Goal: Task Accomplishment & Management: Complete application form

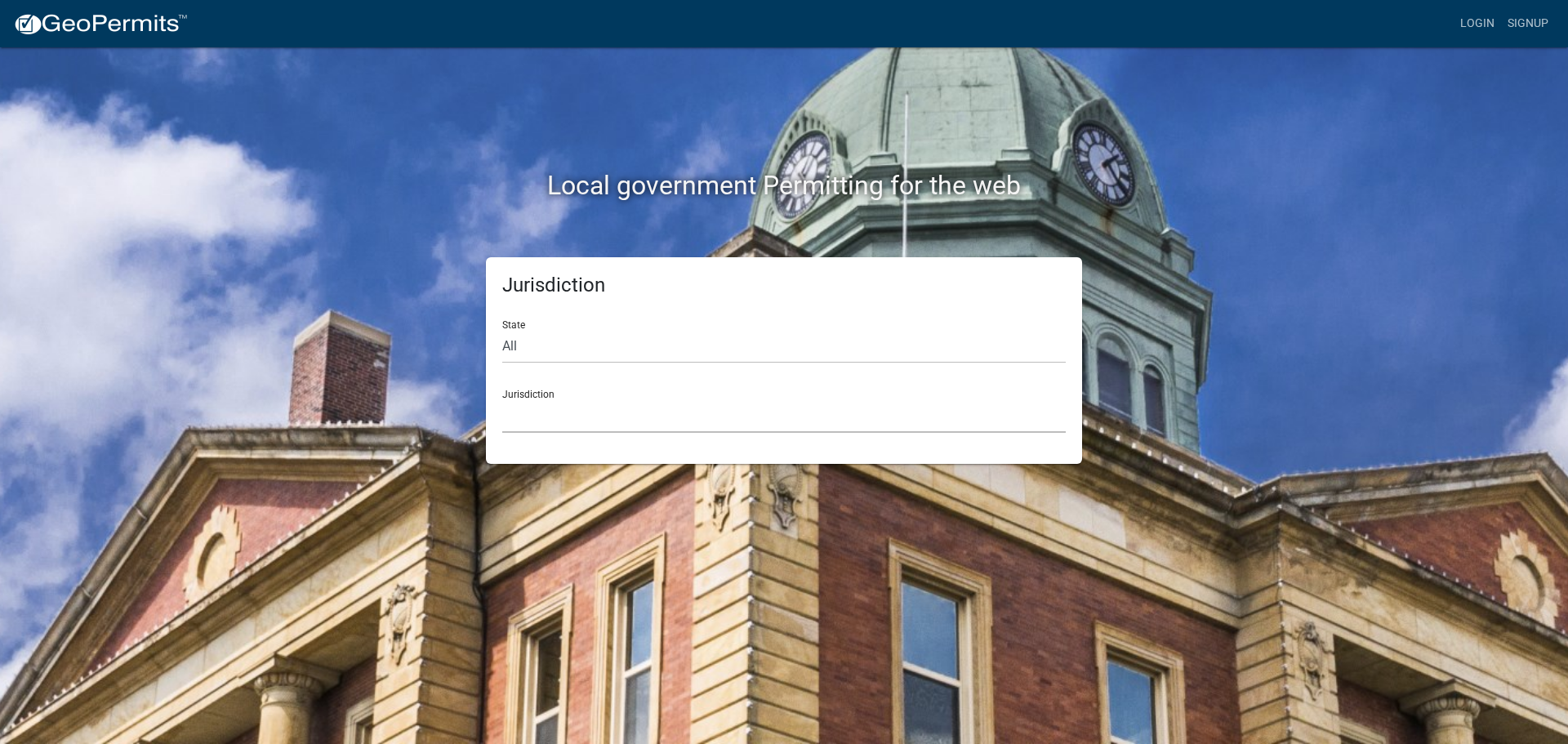
click at [704, 417] on select "[GEOGRAPHIC_DATA], [US_STATE] [GEOGRAPHIC_DATA], [US_STATE][PERSON_NAME][GEOGRA…" at bounding box center [784, 416] width 564 height 34
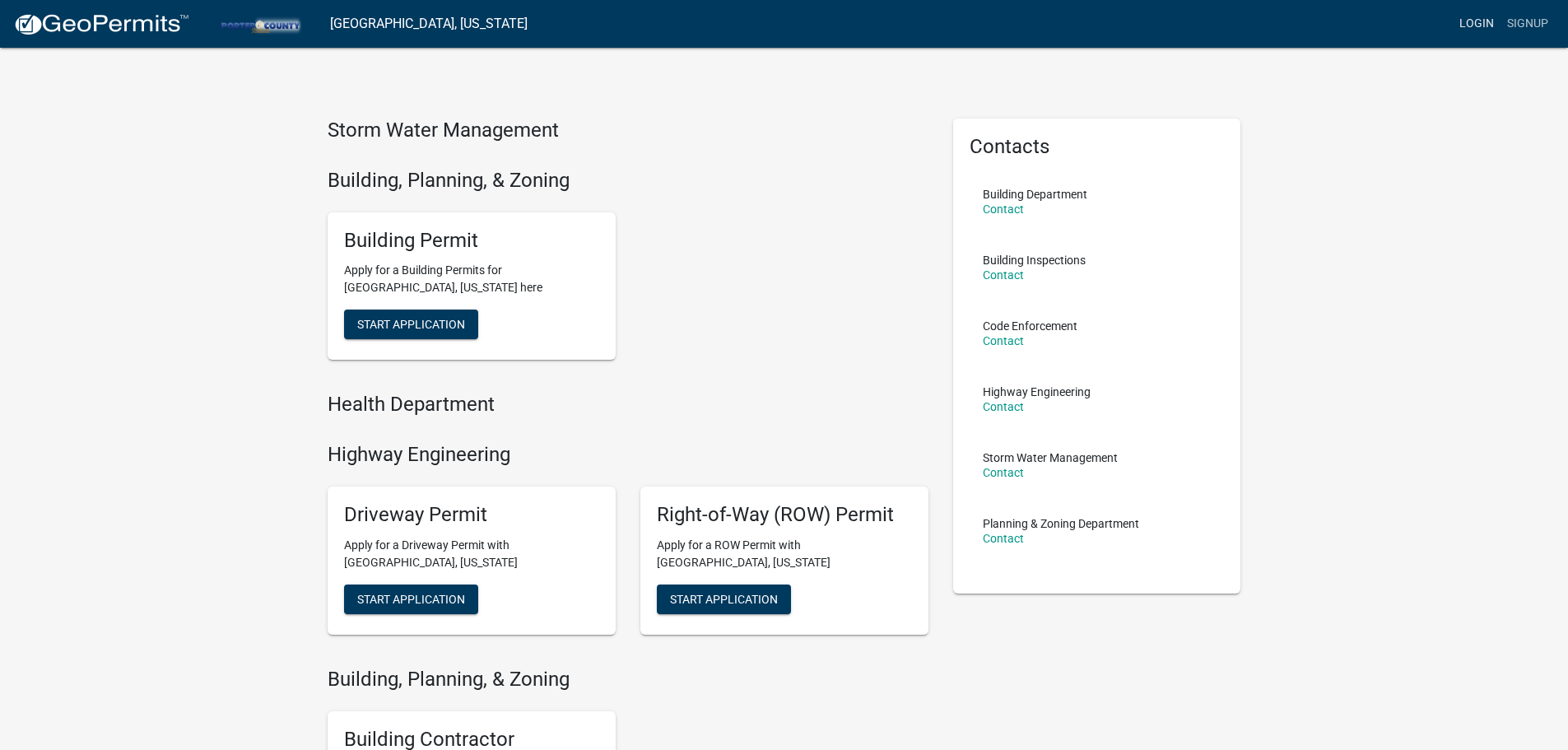
click at [1476, 21] on link "Login" at bounding box center [1477, 24] width 48 height 31
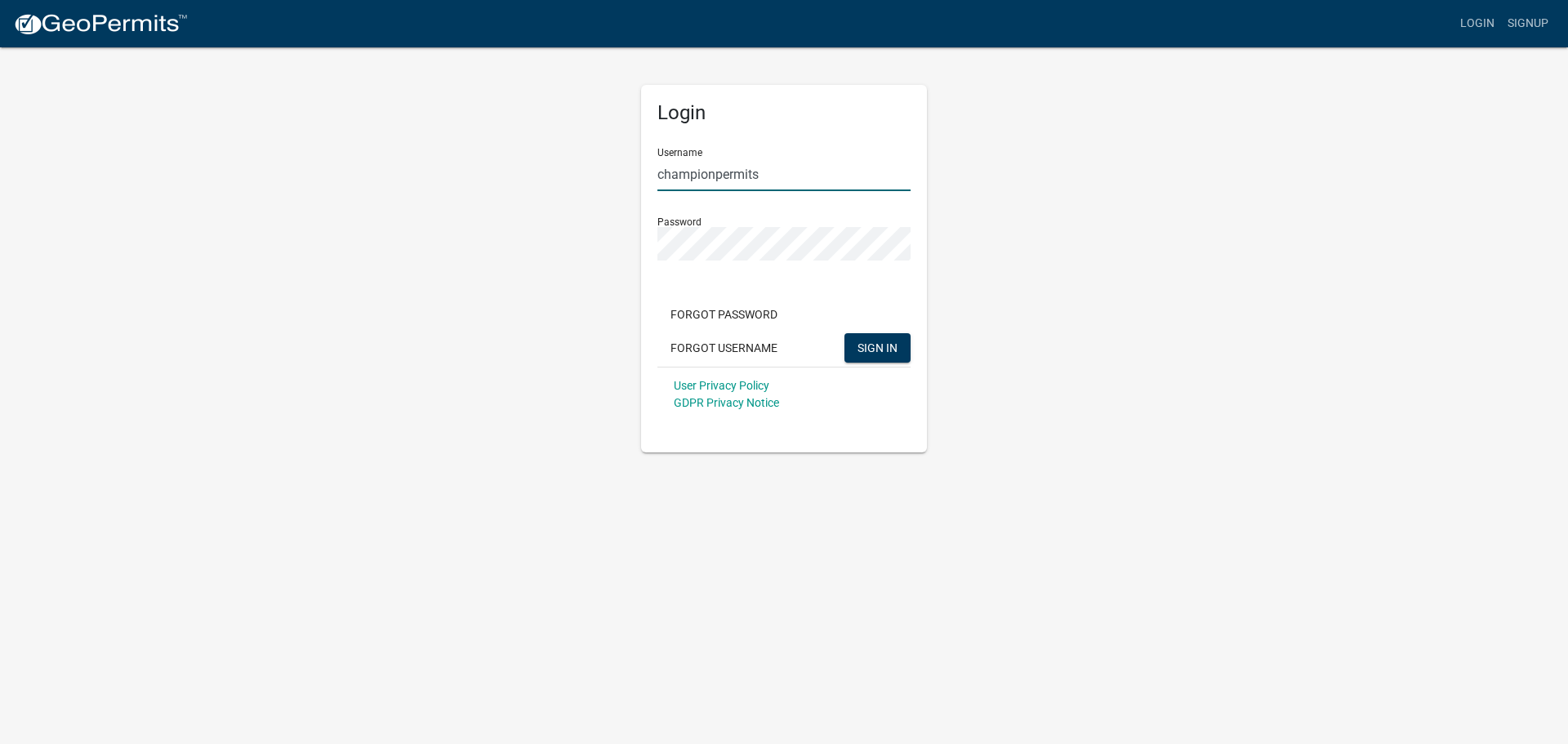
click at [836, 182] on input "championpermits" at bounding box center [784, 174] width 254 height 34
type input "CentralPermitting"
click at [875, 349] on span "SIGN IN" at bounding box center [877, 347] width 40 height 13
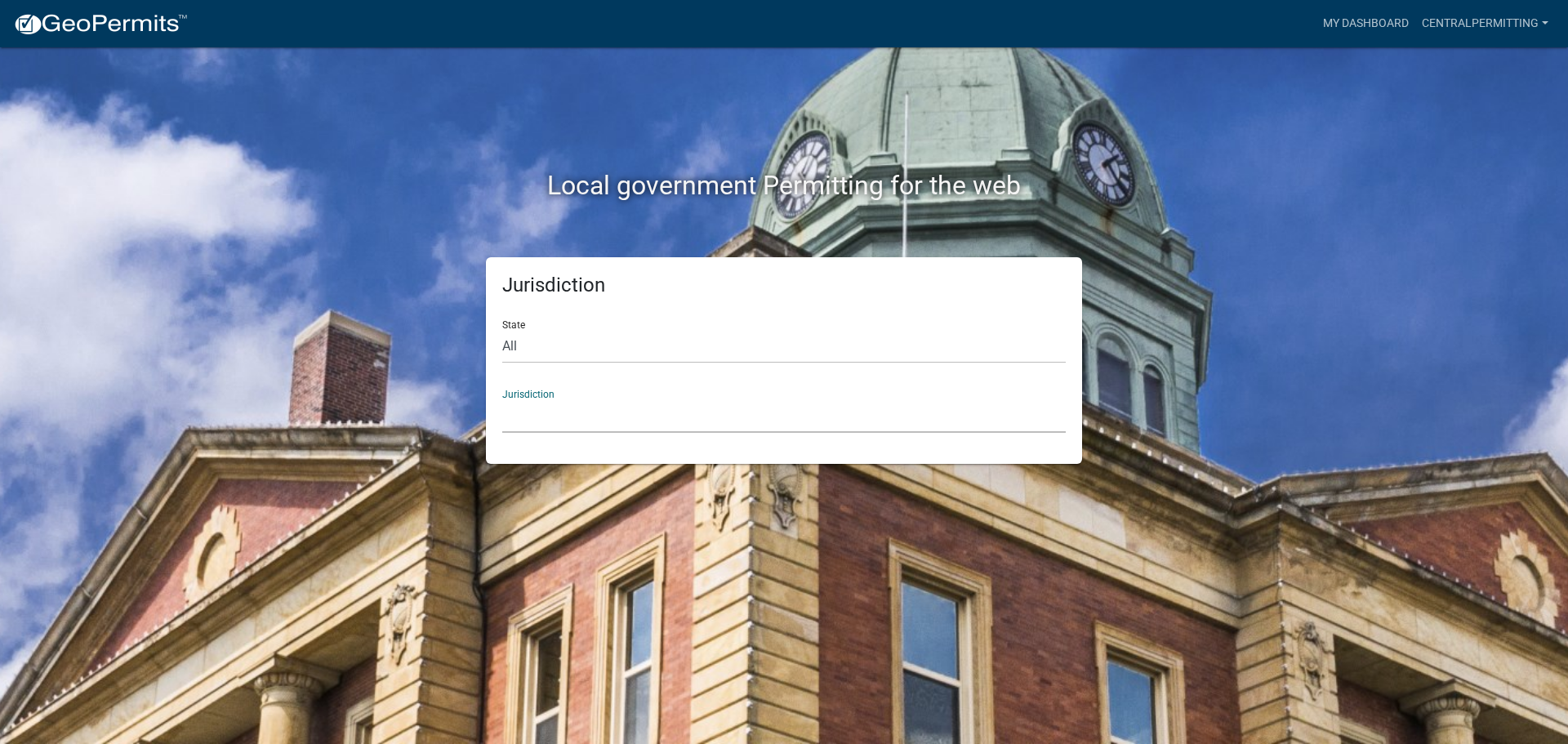
click at [765, 419] on select "[GEOGRAPHIC_DATA], [US_STATE] [GEOGRAPHIC_DATA], [US_STATE][PERSON_NAME][GEOGRA…" at bounding box center [784, 416] width 564 height 34
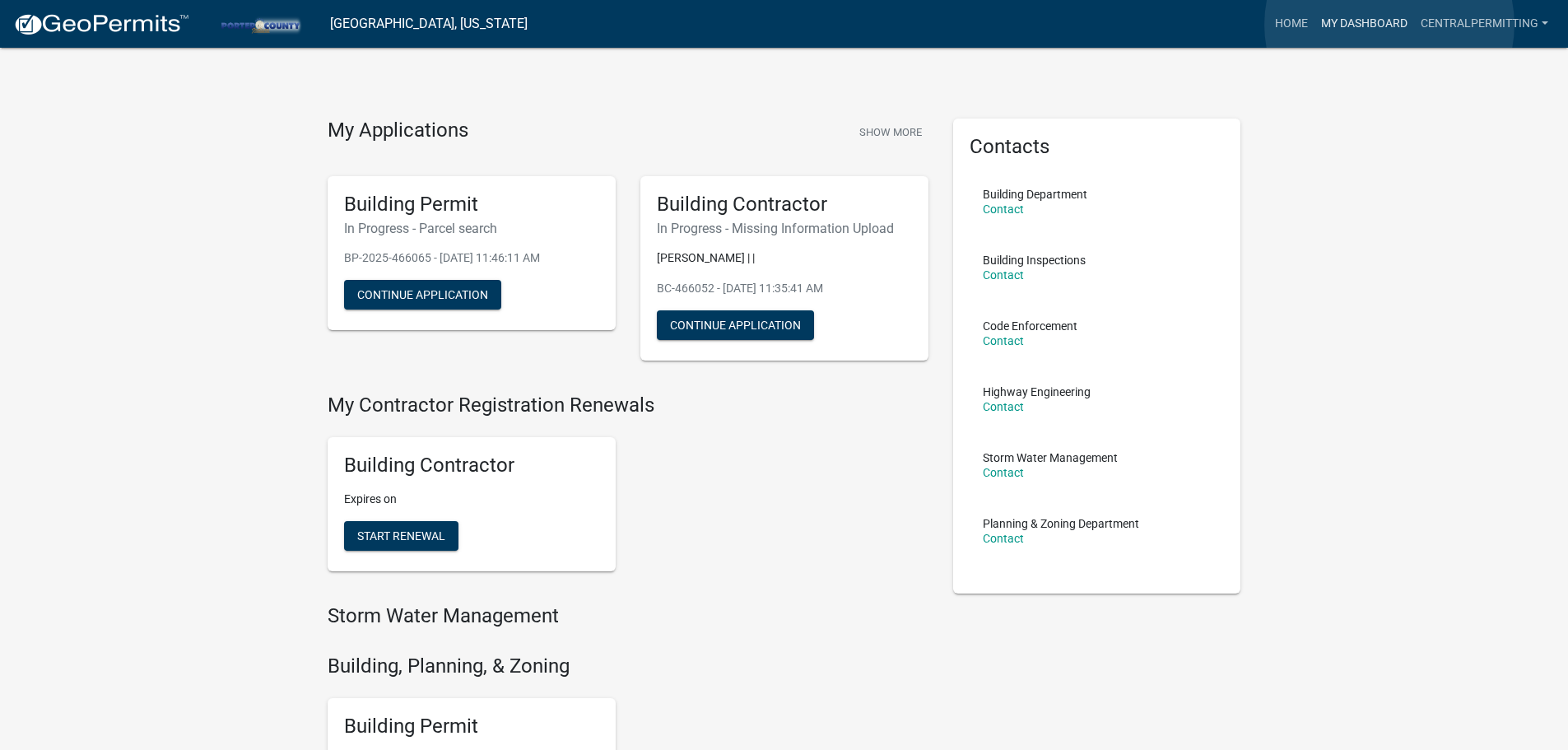
click at [1389, 25] on link "My Dashboard" at bounding box center [1364, 24] width 99 height 31
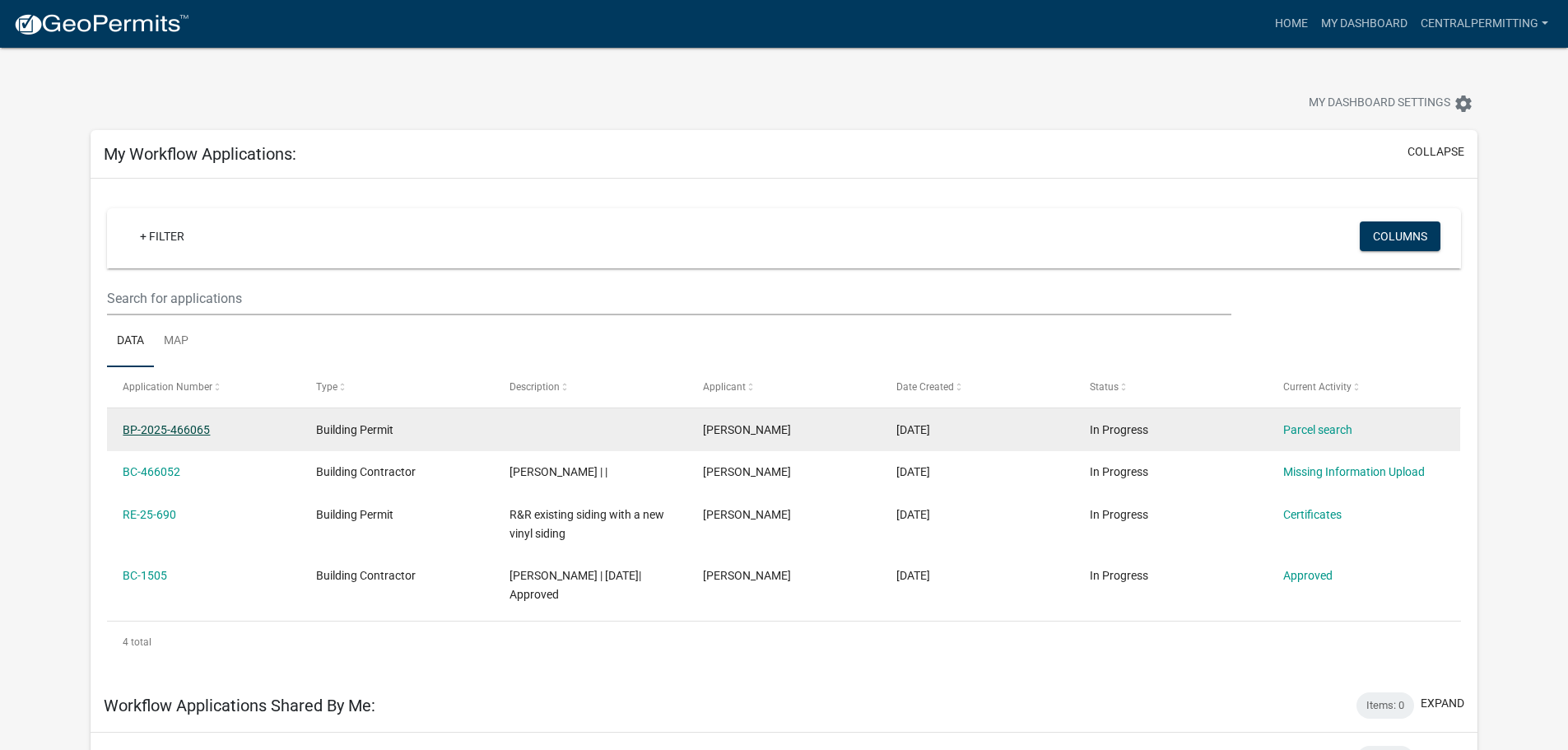
click at [165, 424] on link "BP-2025-466065" at bounding box center [165, 430] width 87 height 13
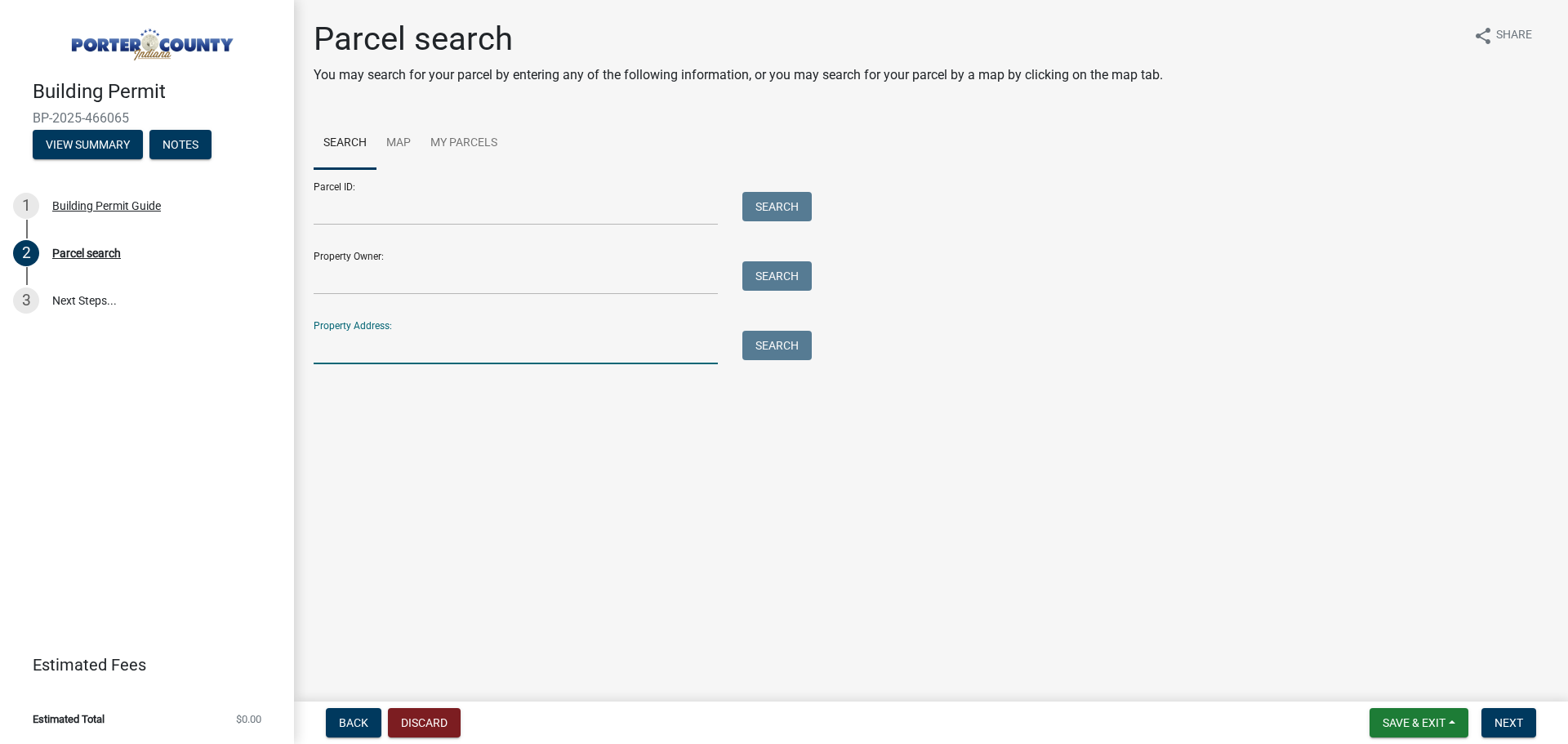
click at [364, 353] on input "Property Address:" at bounding box center [515, 347] width 405 height 34
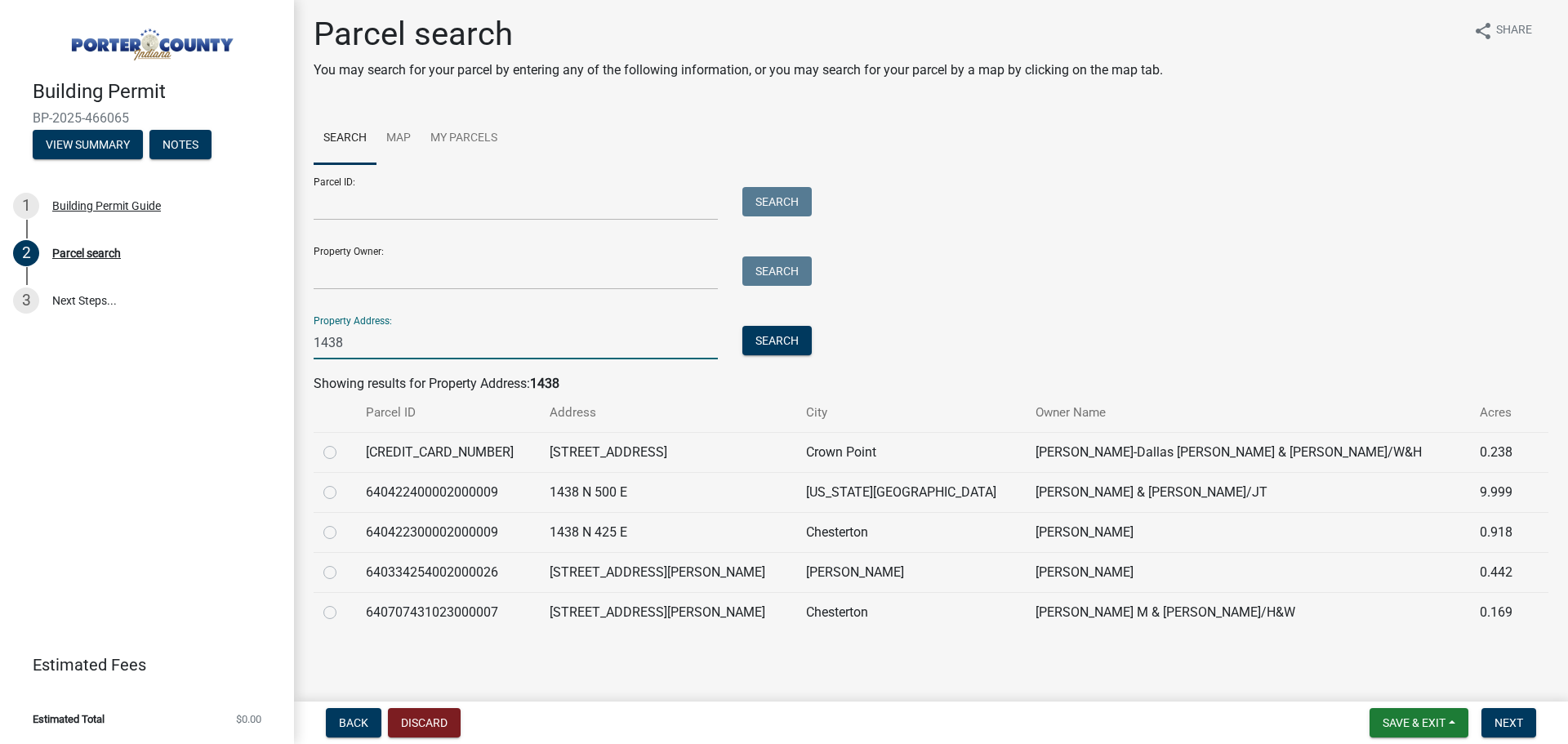
scroll to position [6, 0]
type input "1438"
click at [450, 272] on input "Property Owner:" at bounding box center [515, 272] width 405 height 34
drag, startPoint x: 386, startPoint y: 344, endPoint x: 222, endPoint y: 357, distance: 164.5
click at [222, 357] on div "Building Permit BP-2025-466065 View Summary Notes 1 Building Permit Guide 2 Par…" at bounding box center [784, 372] width 1568 height 744
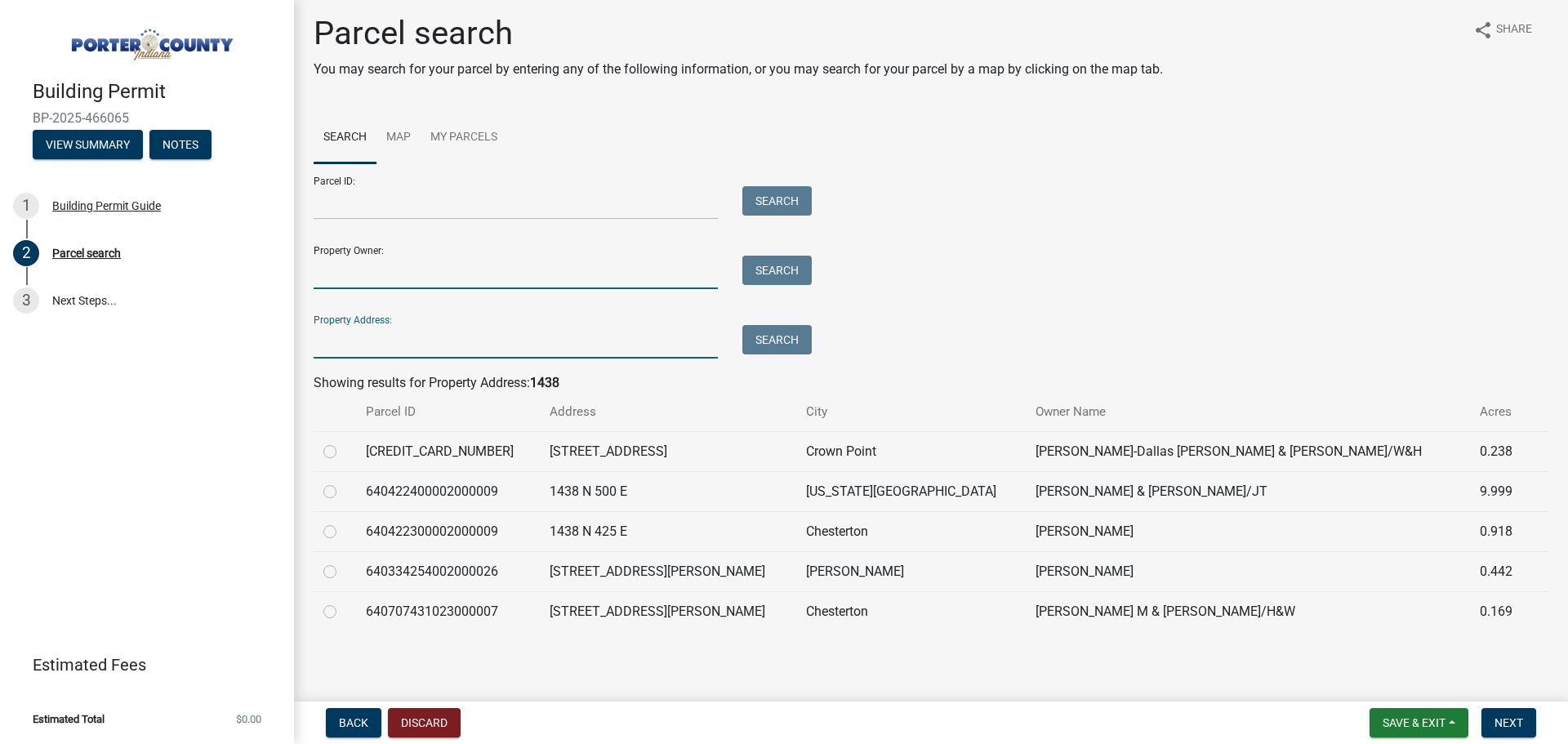
click at [341, 285] on input "Property Owner:" at bounding box center [515, 272] width 405 height 34
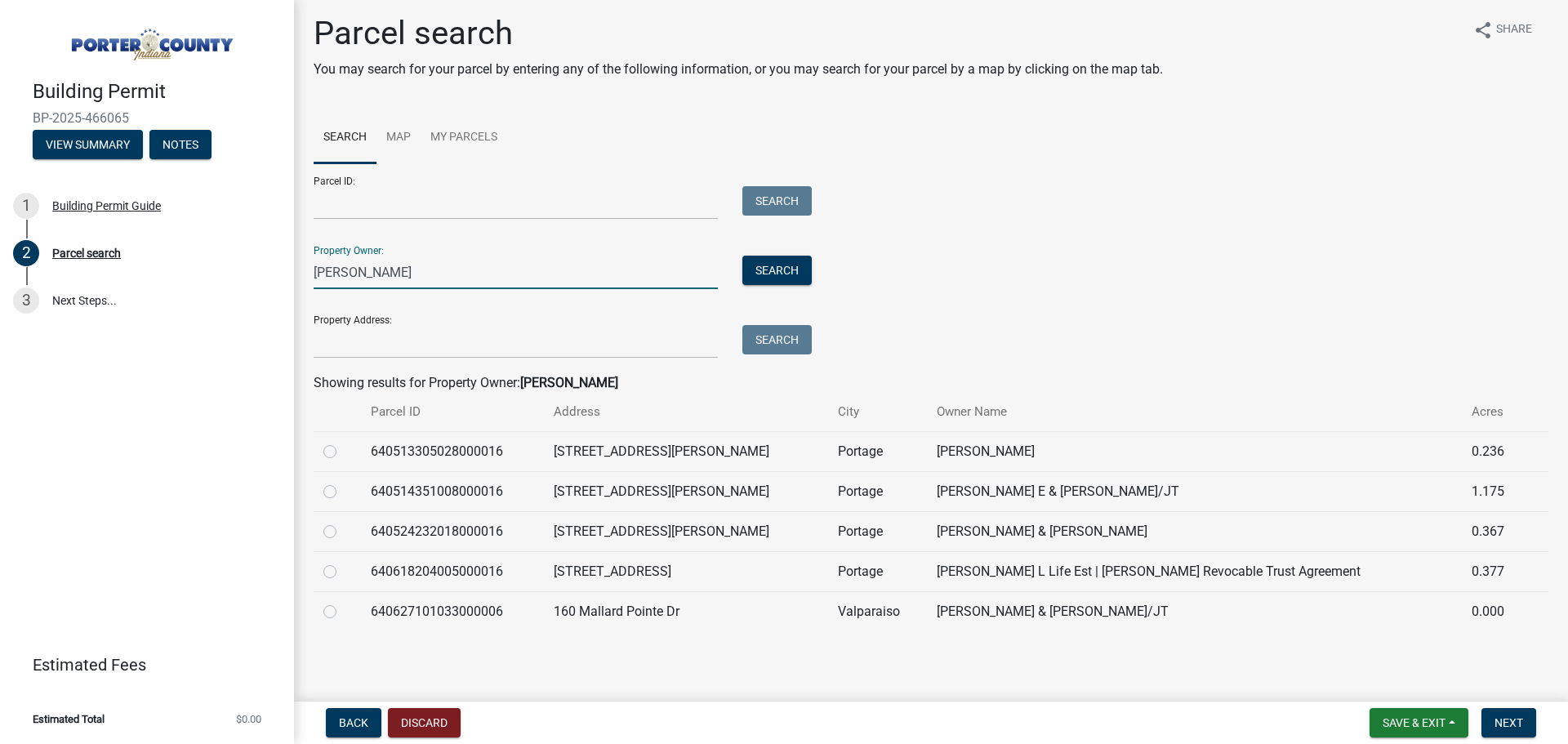
type input "[PERSON_NAME]"
